Goal: Find specific page/section: Find specific page/section

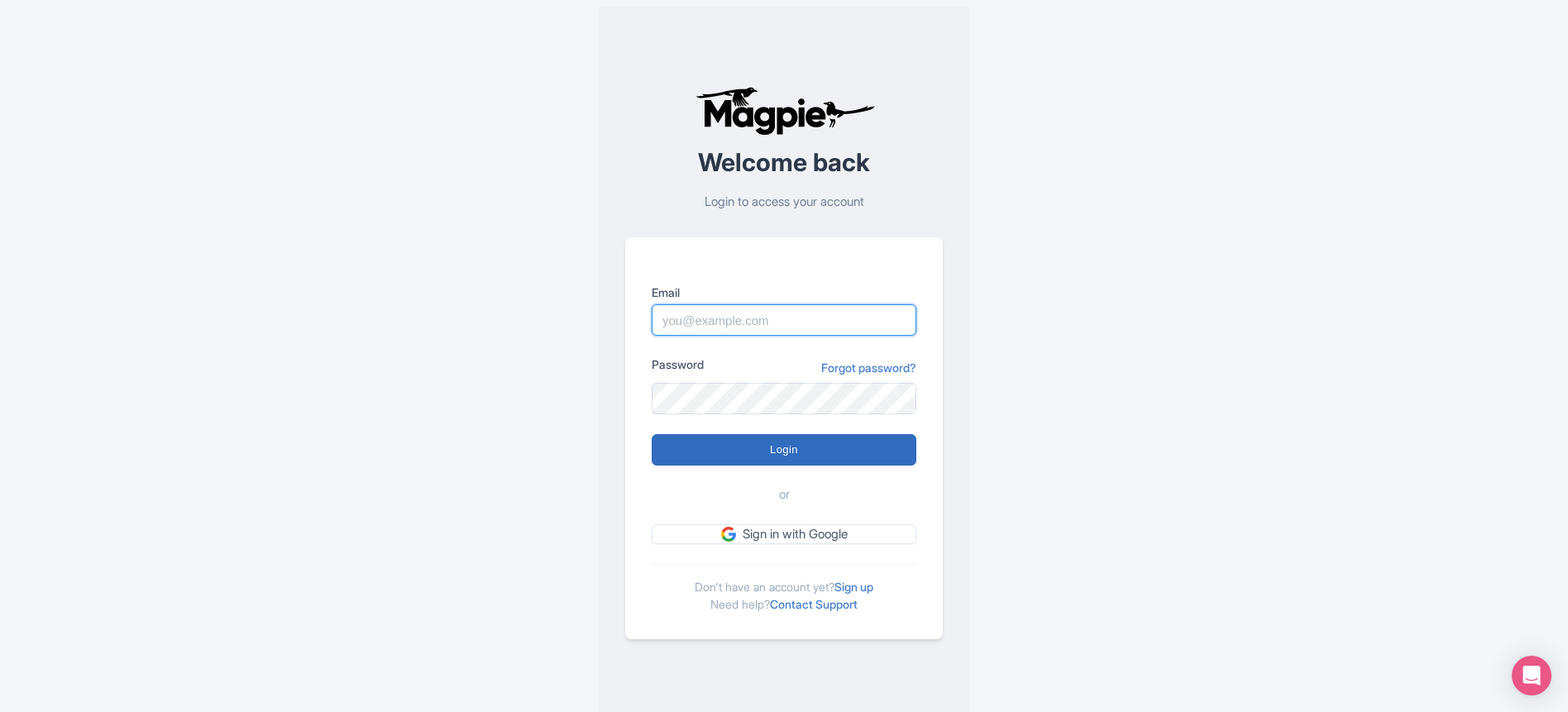
type input "[EMAIL_ADDRESS][DOMAIN_NAME]"
click at [838, 449] on input "Login" at bounding box center [784, 450] width 264 height 32
type input "Logging in..."
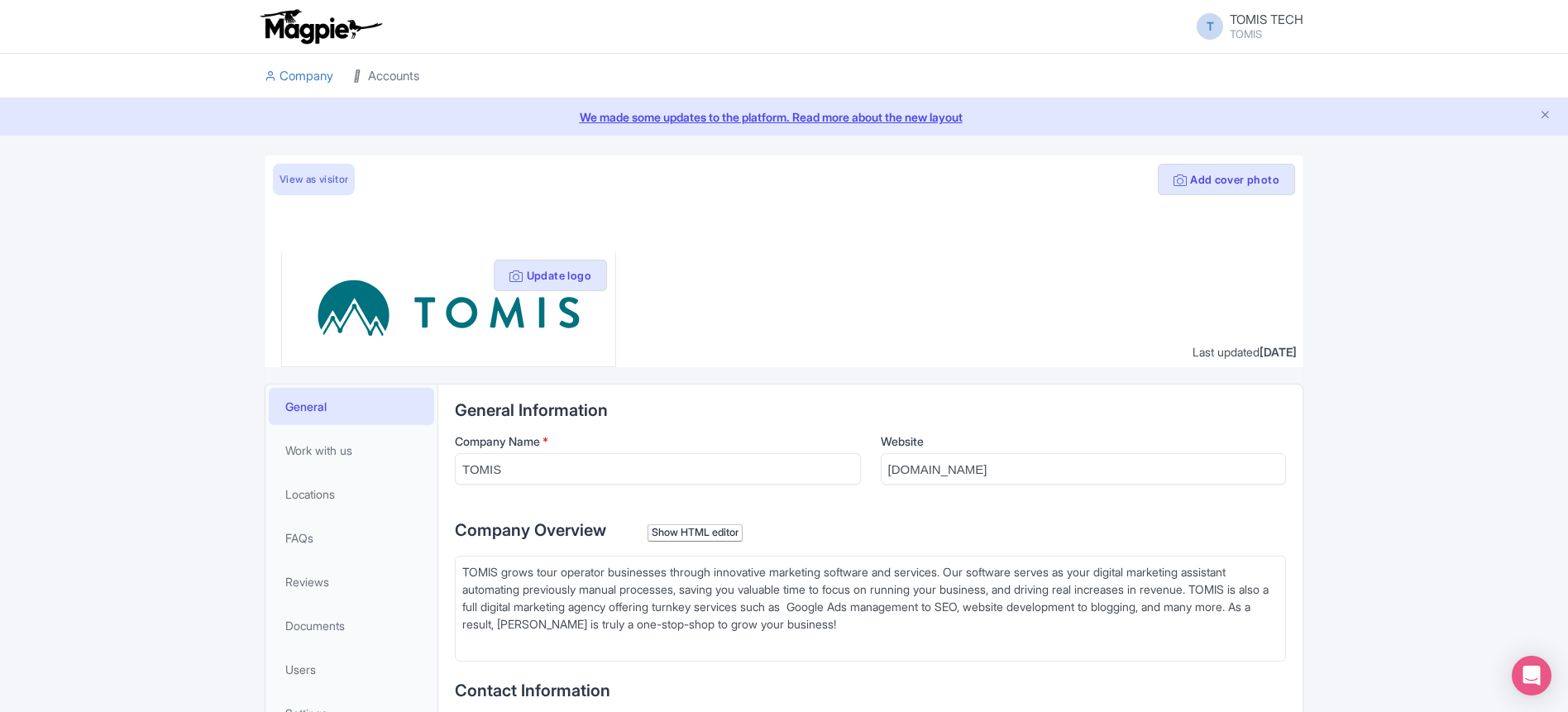
click at [396, 77] on link "Accounts" at bounding box center [386, 77] width 67 height 46
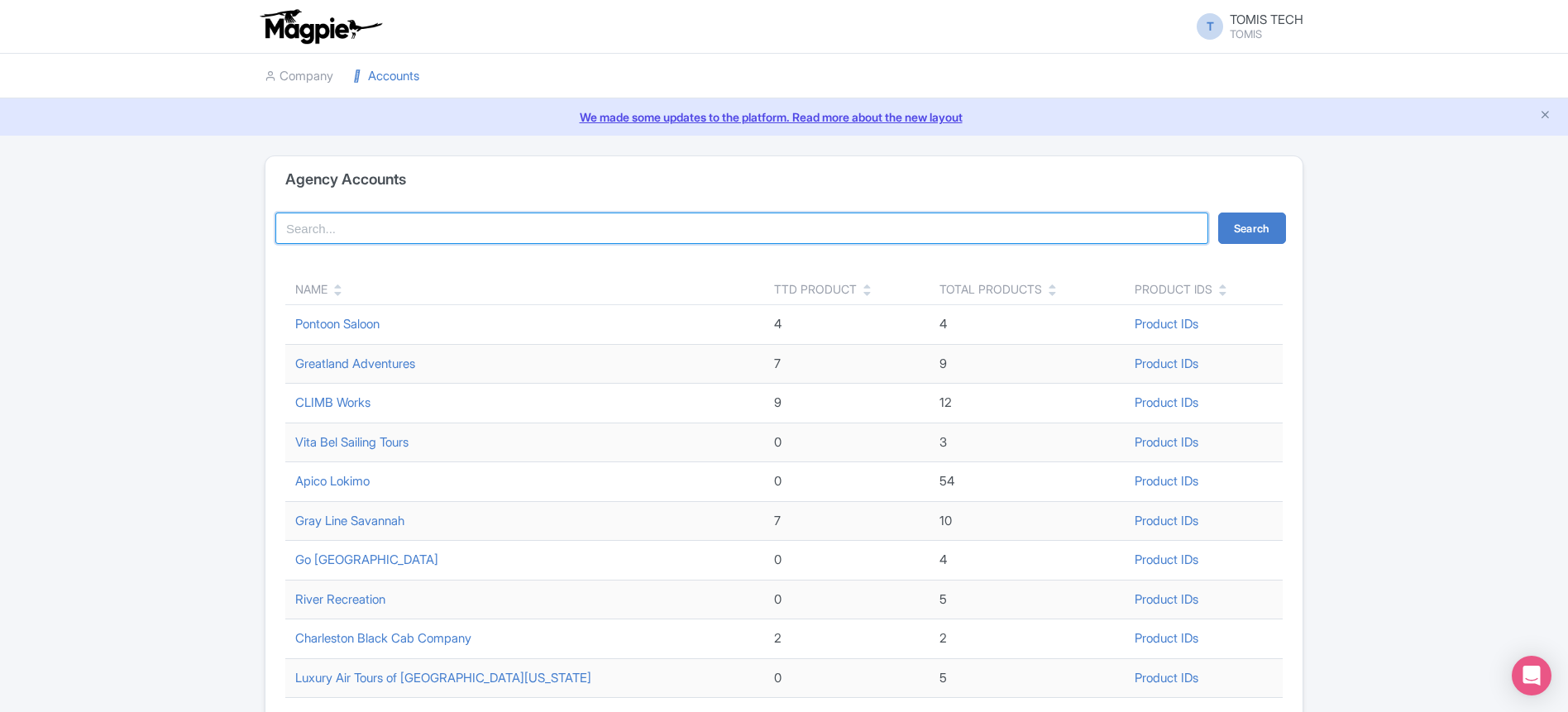
click at [407, 217] on input "search" at bounding box center [742, 229] width 933 height 32
type input "st pete"
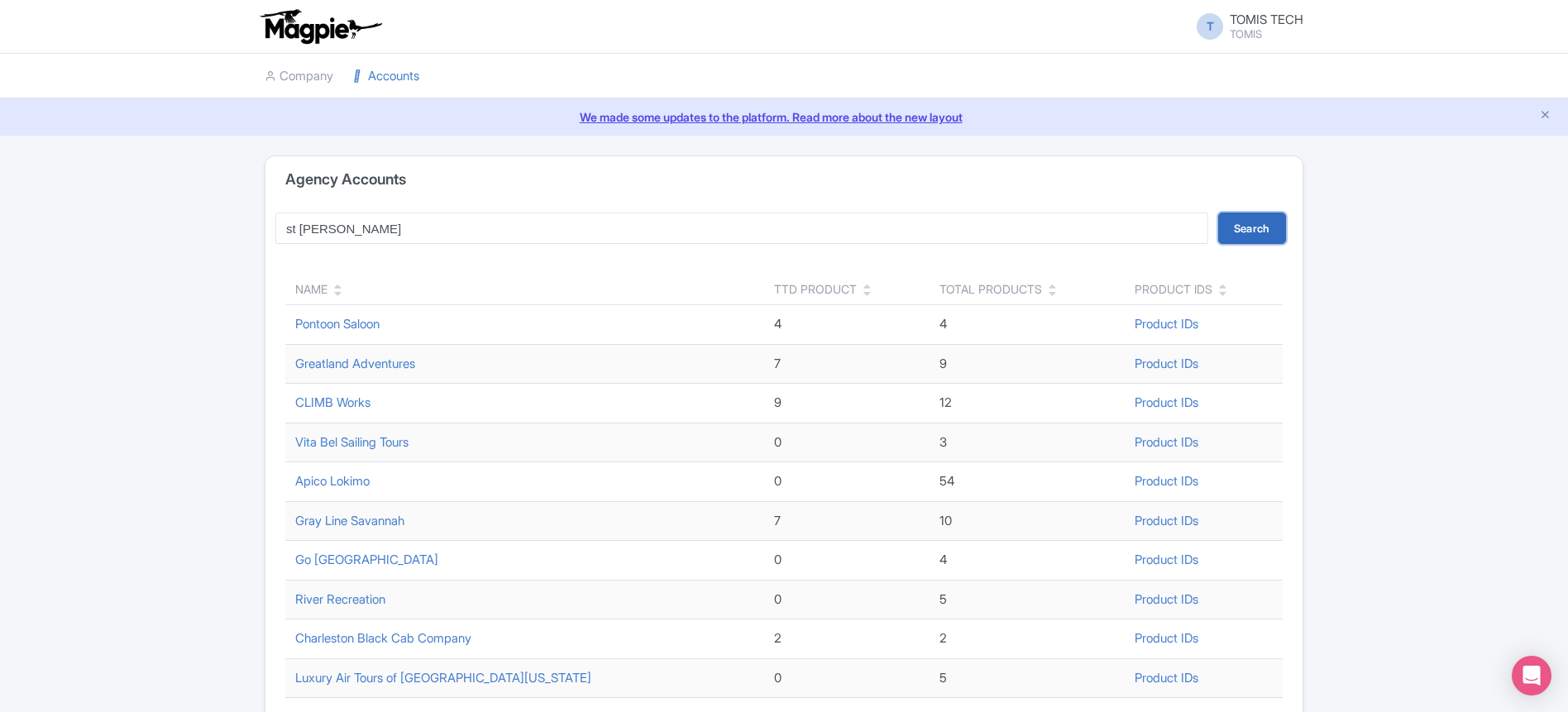
click at [1251, 230] on button "Search" at bounding box center [1253, 229] width 68 height 32
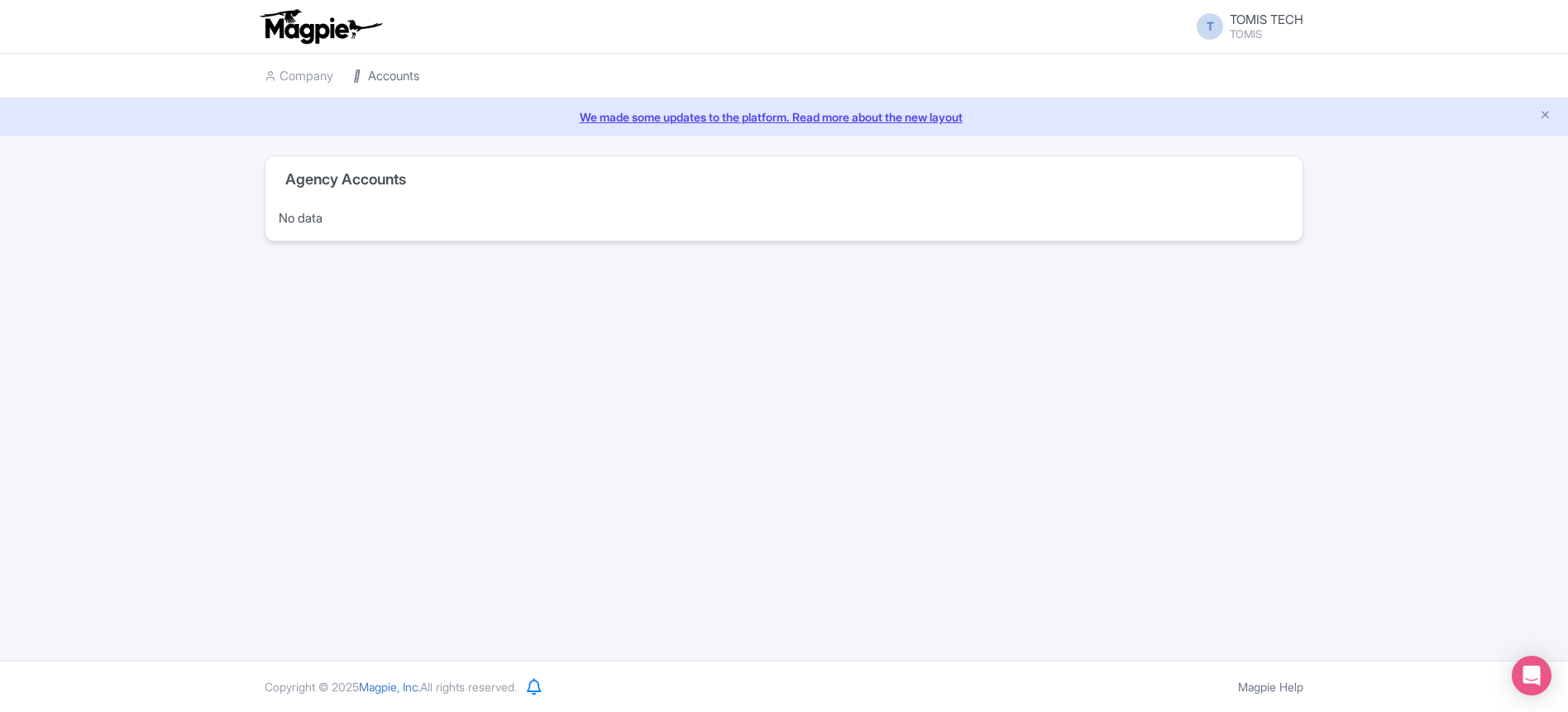
click at [386, 91] on link "Accounts" at bounding box center [386, 77] width 67 height 46
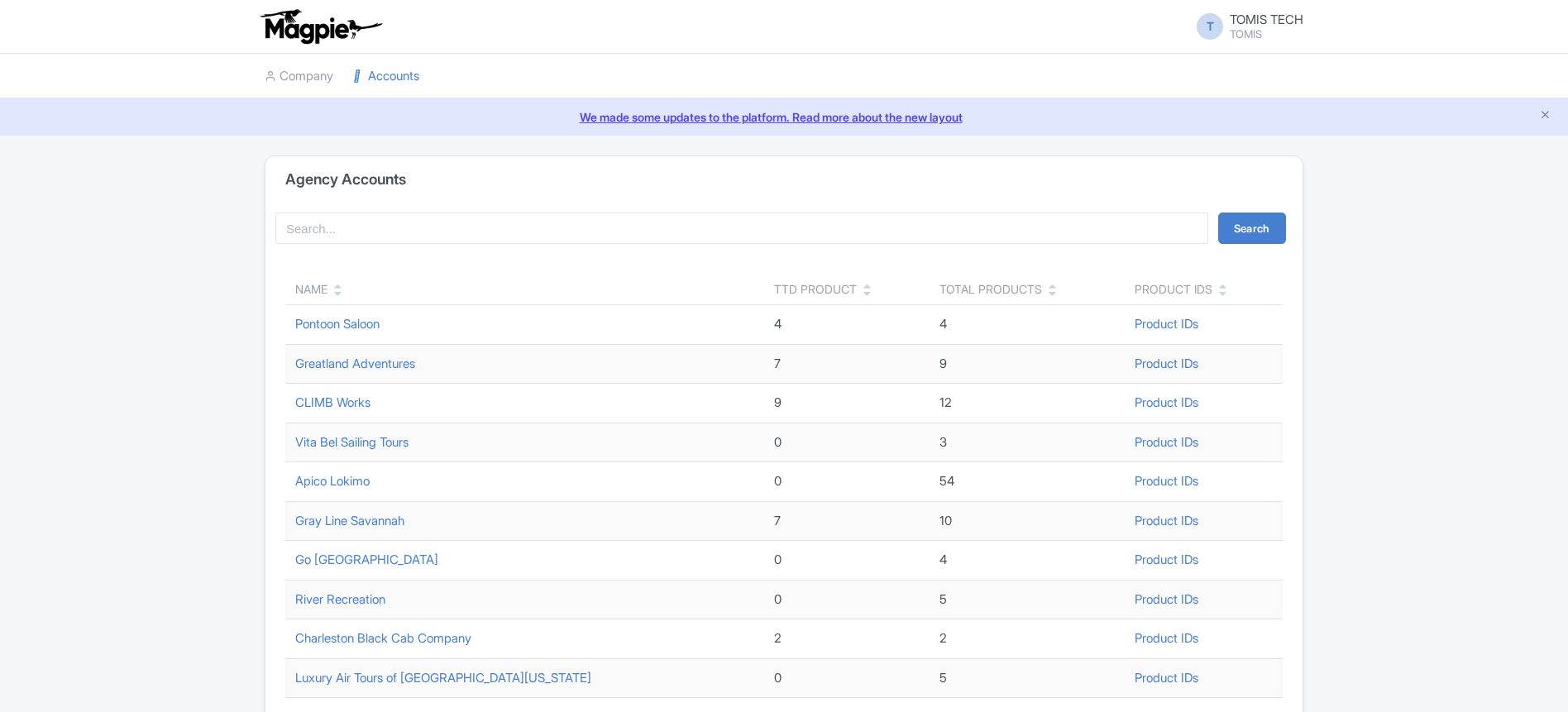
click at [380, 74] on link "Accounts" at bounding box center [386, 77] width 67 height 46
click at [327, 283] on div "Name" at bounding box center [311, 288] width 32 height 17
click at [337, 291] on icon at bounding box center [337, 294] width 7 height 12
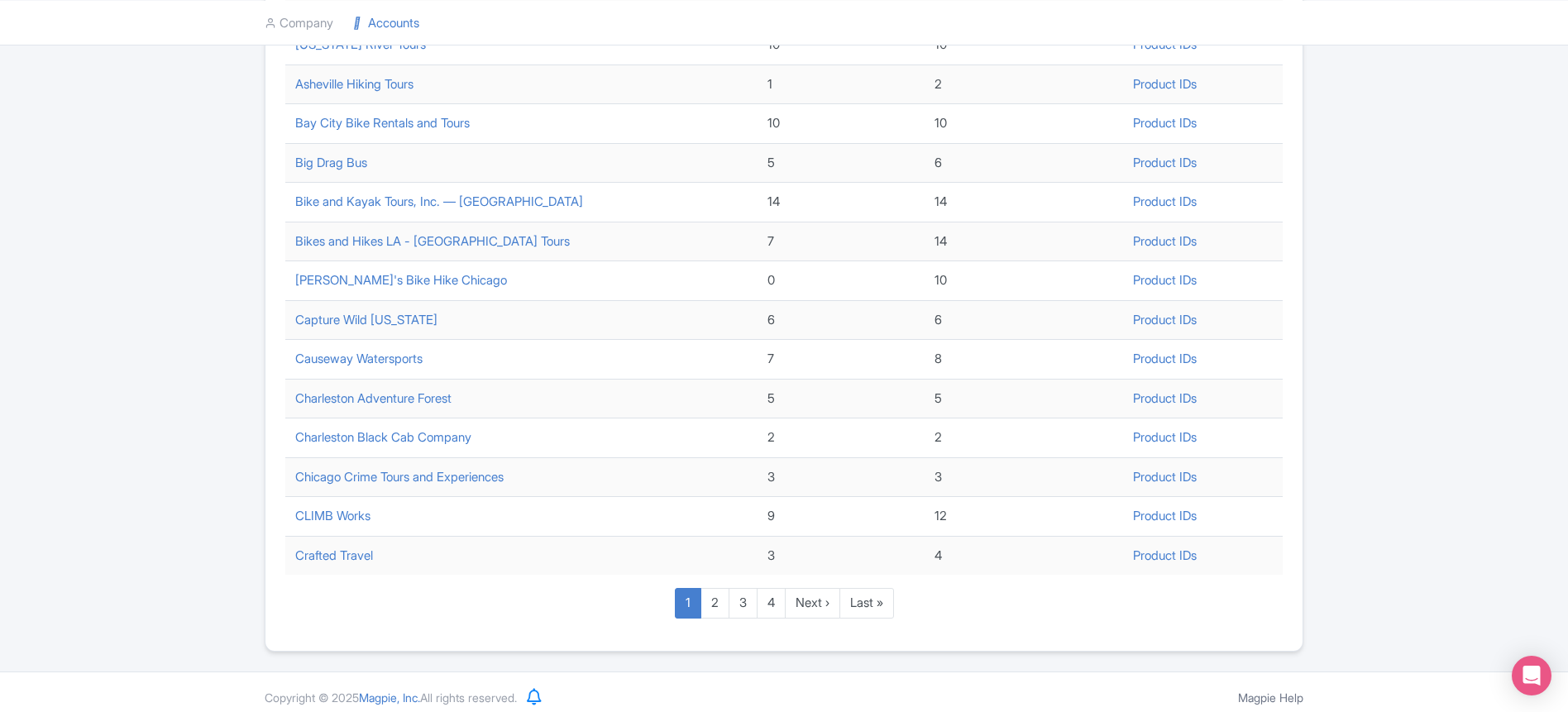
scroll to position [526, 0]
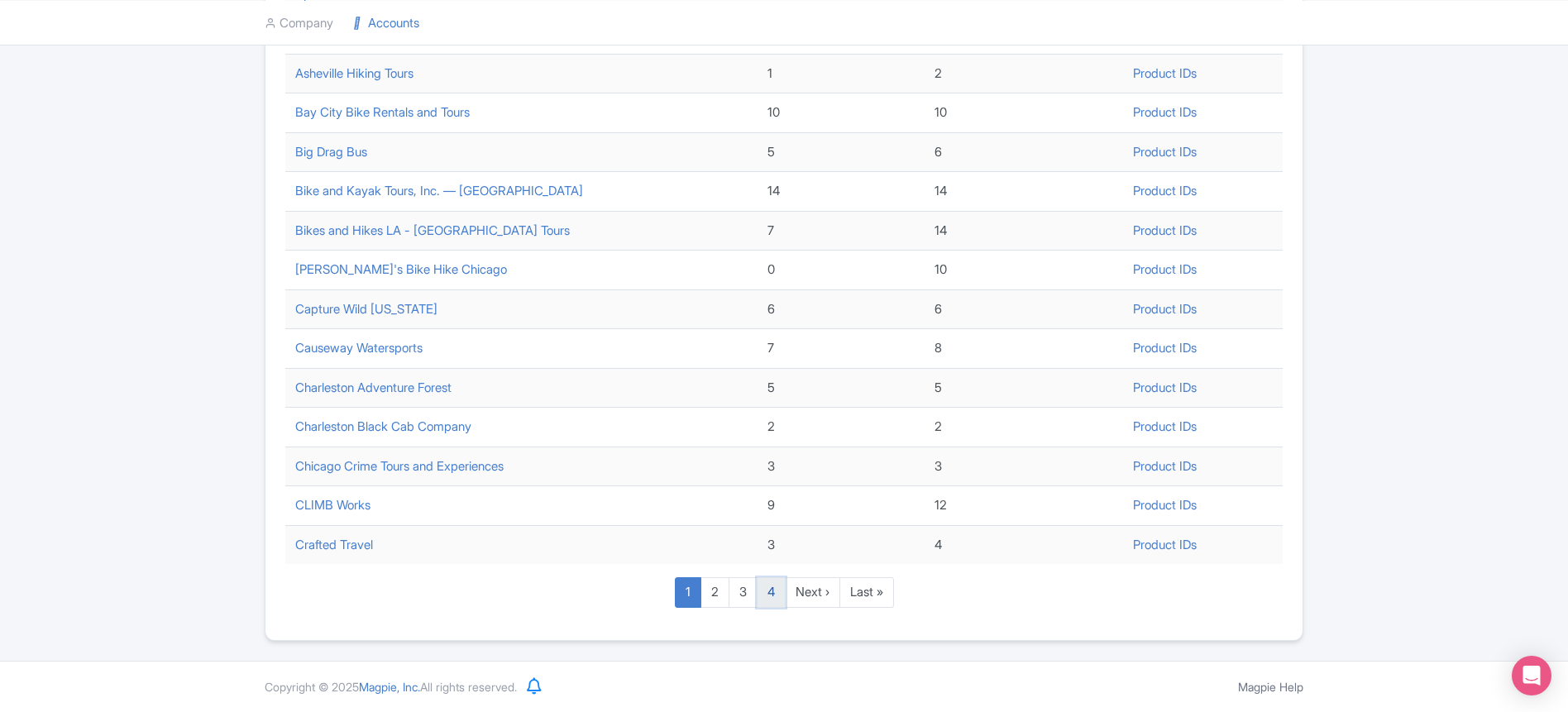
click at [771, 602] on link "4" at bounding box center [771, 593] width 29 height 31
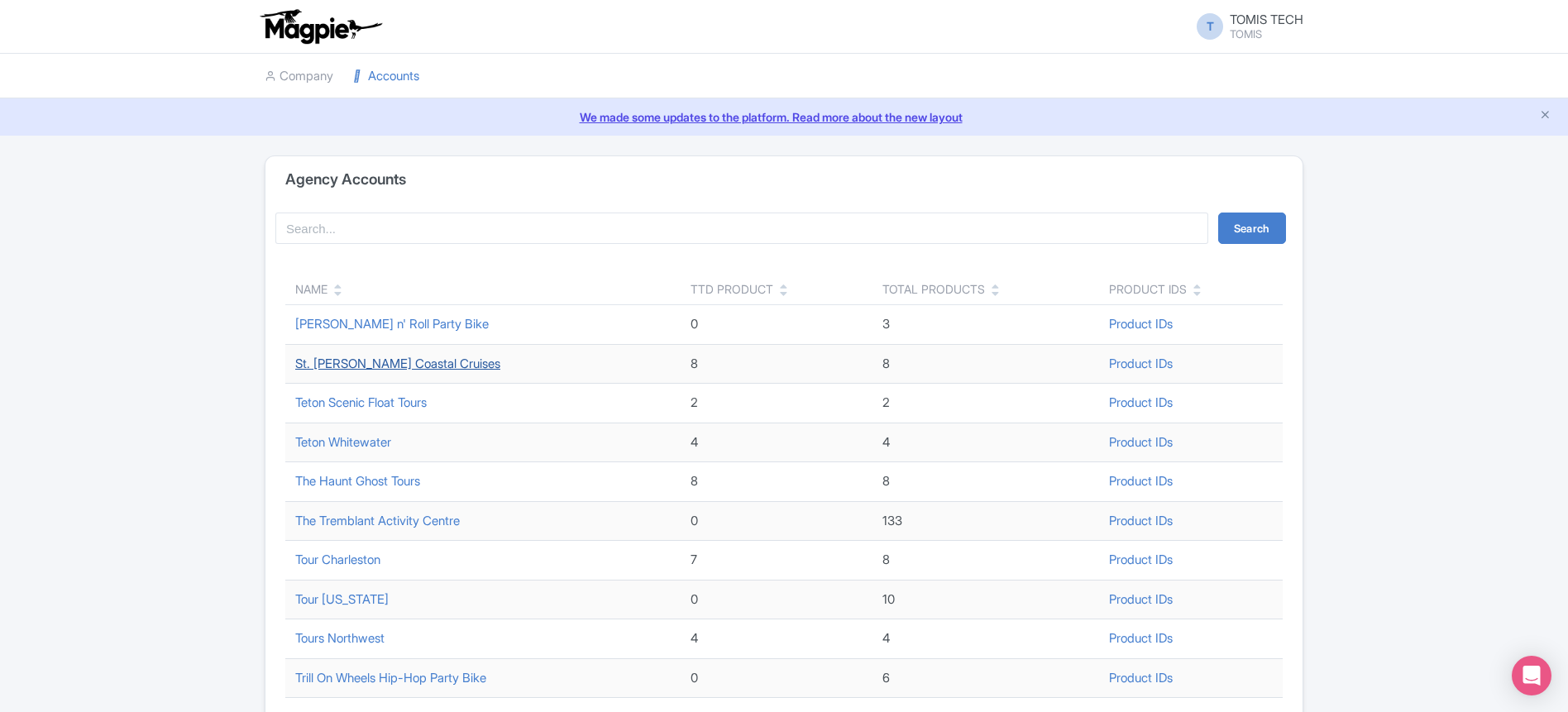
click at [408, 360] on link "St. [PERSON_NAME] Coastal Cruises" at bounding box center [398, 364] width 205 height 16
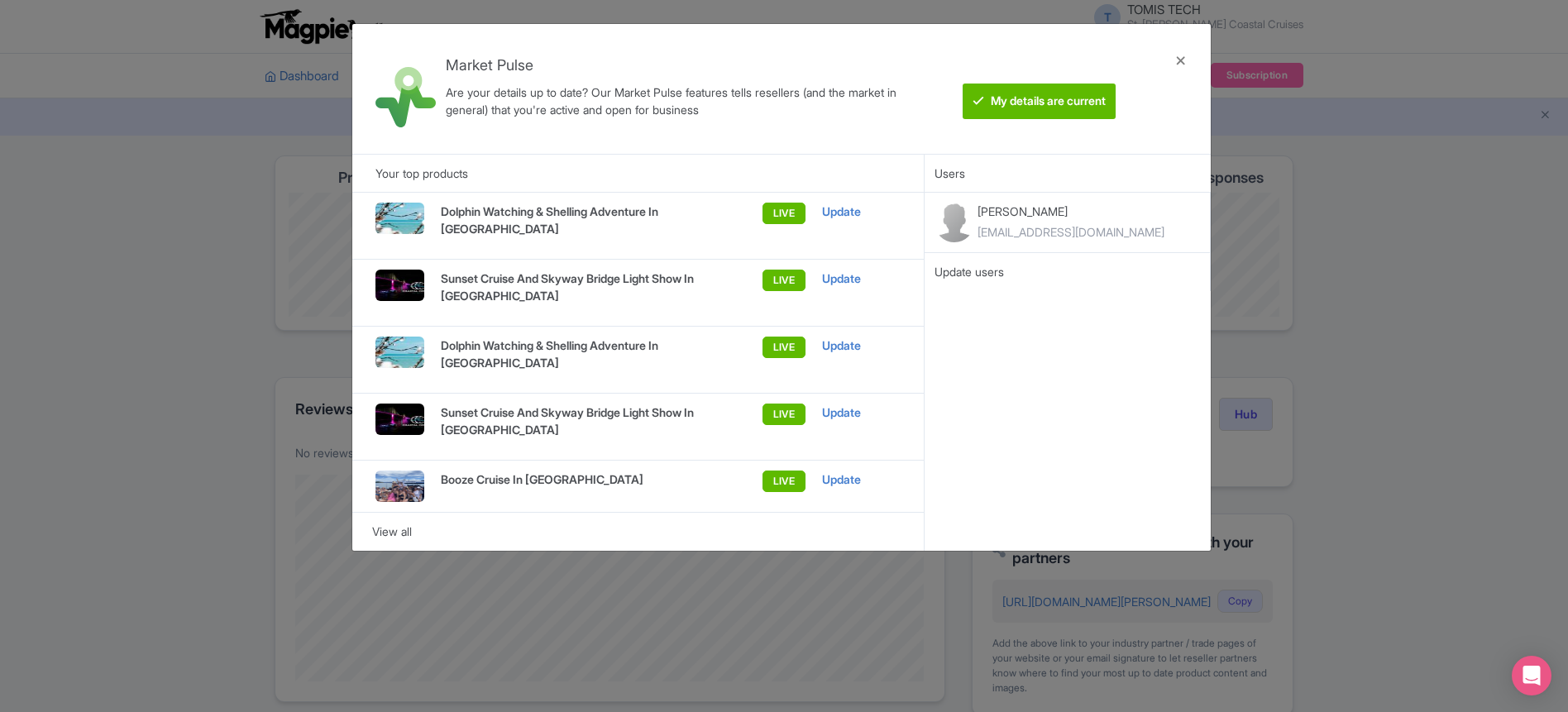
click at [1405, 224] on div "Market Pulse Are your details up to date? Our Market Pulse features tells resel…" at bounding box center [784, 356] width 1568 height 712
click at [178, 165] on div "Market Pulse Are your details up to date? Our Market Pulse features tells resel…" at bounding box center [784, 356] width 1568 height 712
